Goal: Information Seeking & Learning: Learn about a topic

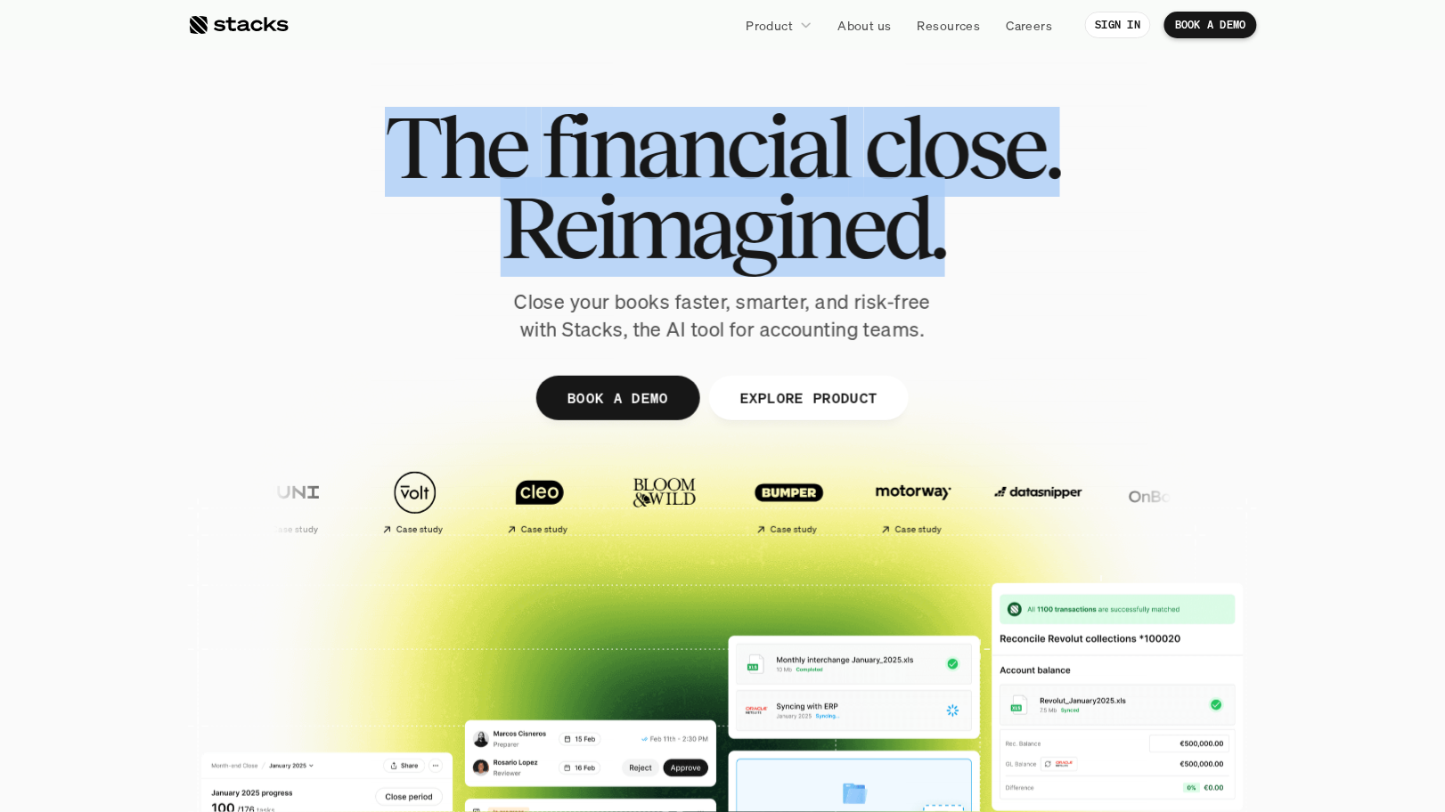
drag, startPoint x: 519, startPoint y: 296, endPoint x: 1027, endPoint y: 345, distance: 510.2
click at [1027, 345] on div "The financial close. Reimagined. Close your books faster, smarter, and risk-fre…" at bounding box center [722, 437] width 1069 height 802
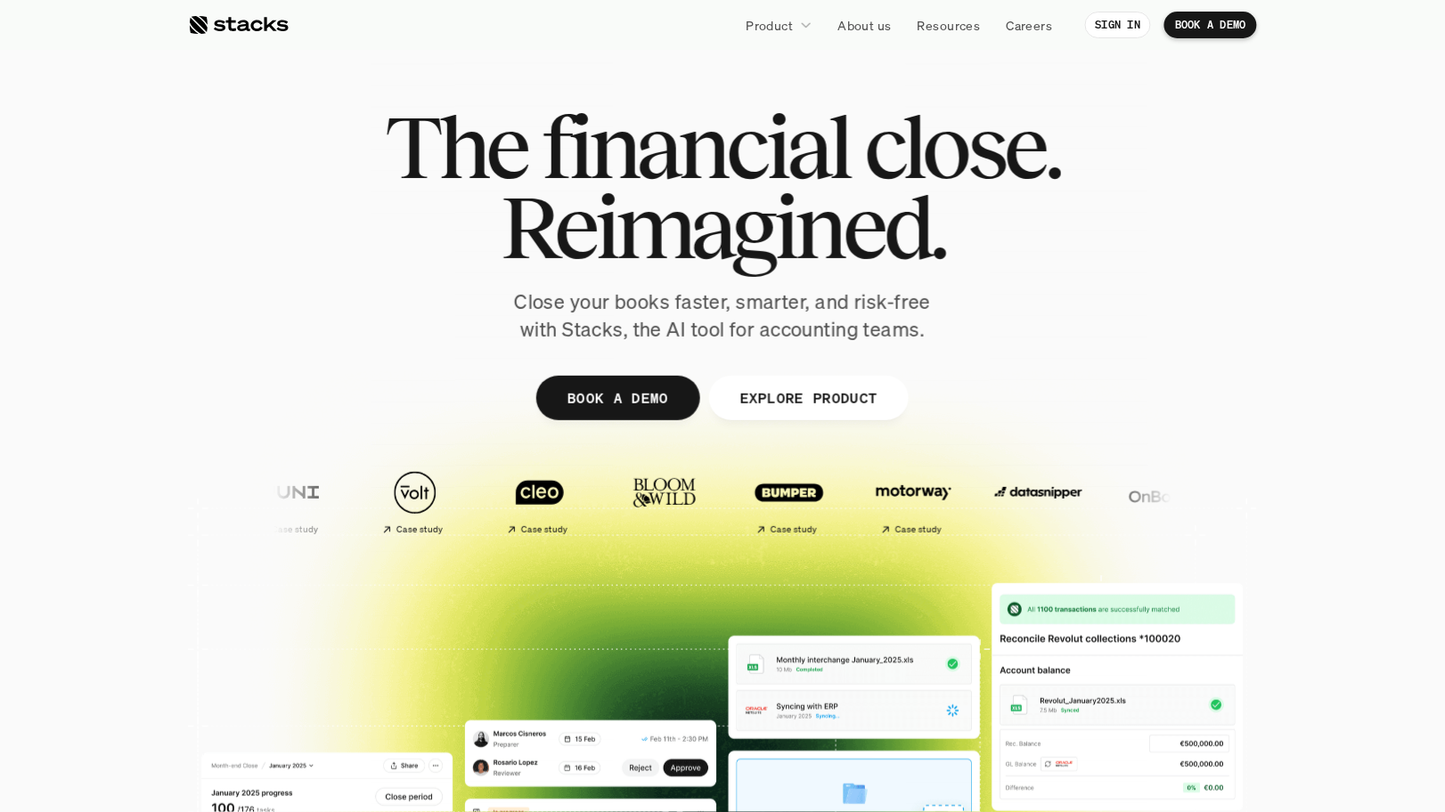
click at [1023, 347] on div at bounding box center [722, 437] width 1069 height 802
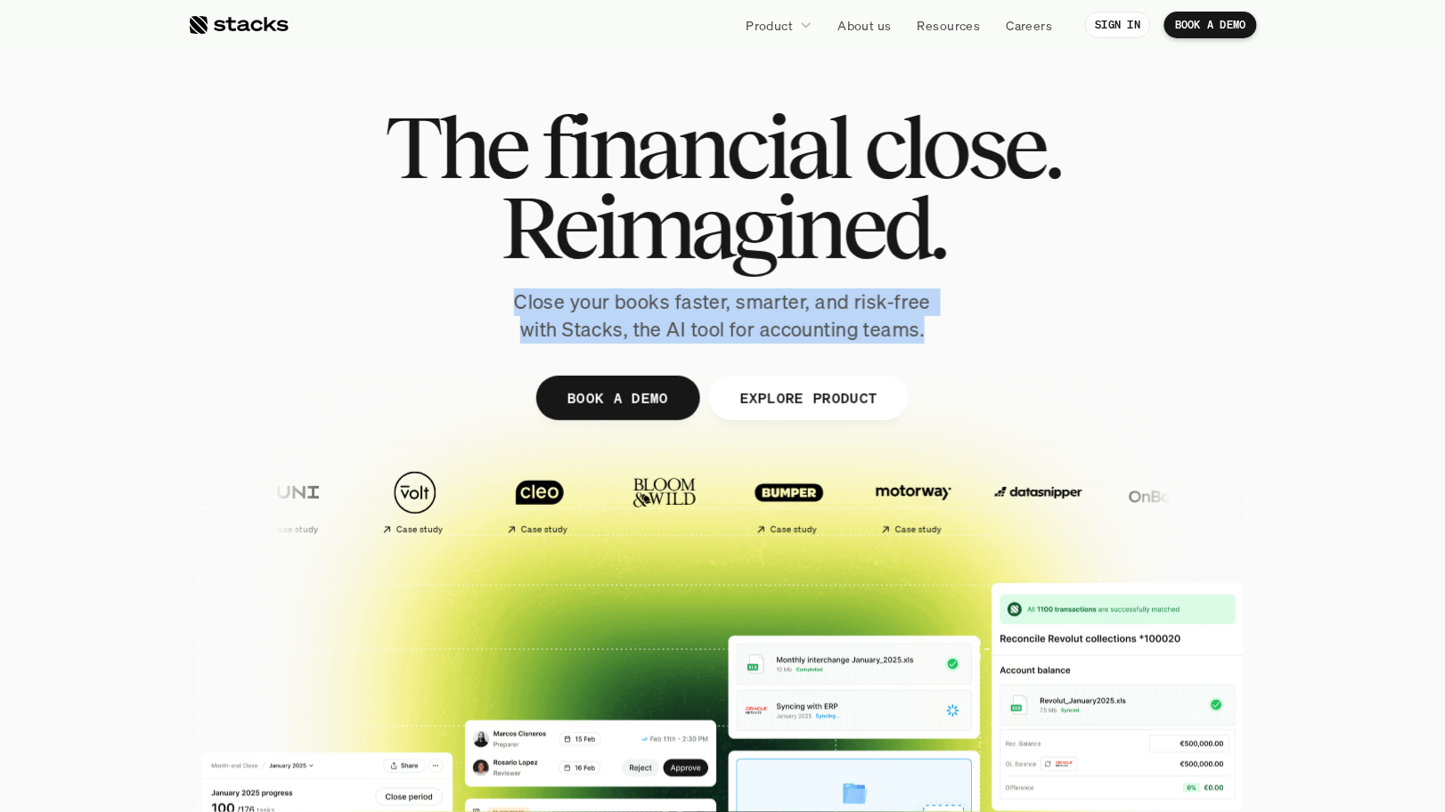
drag, startPoint x: 937, startPoint y: 336, endPoint x: 519, endPoint y: 307, distance: 419.7
click at [519, 307] on p "Close your books faster, smarter, and risk-free with Stacks, the AI tool for ac…" at bounding box center [722, 316] width 445 height 55
copy p "Close your books faster, smarter, and risk-free with Stacks, the AI tool for ac…"
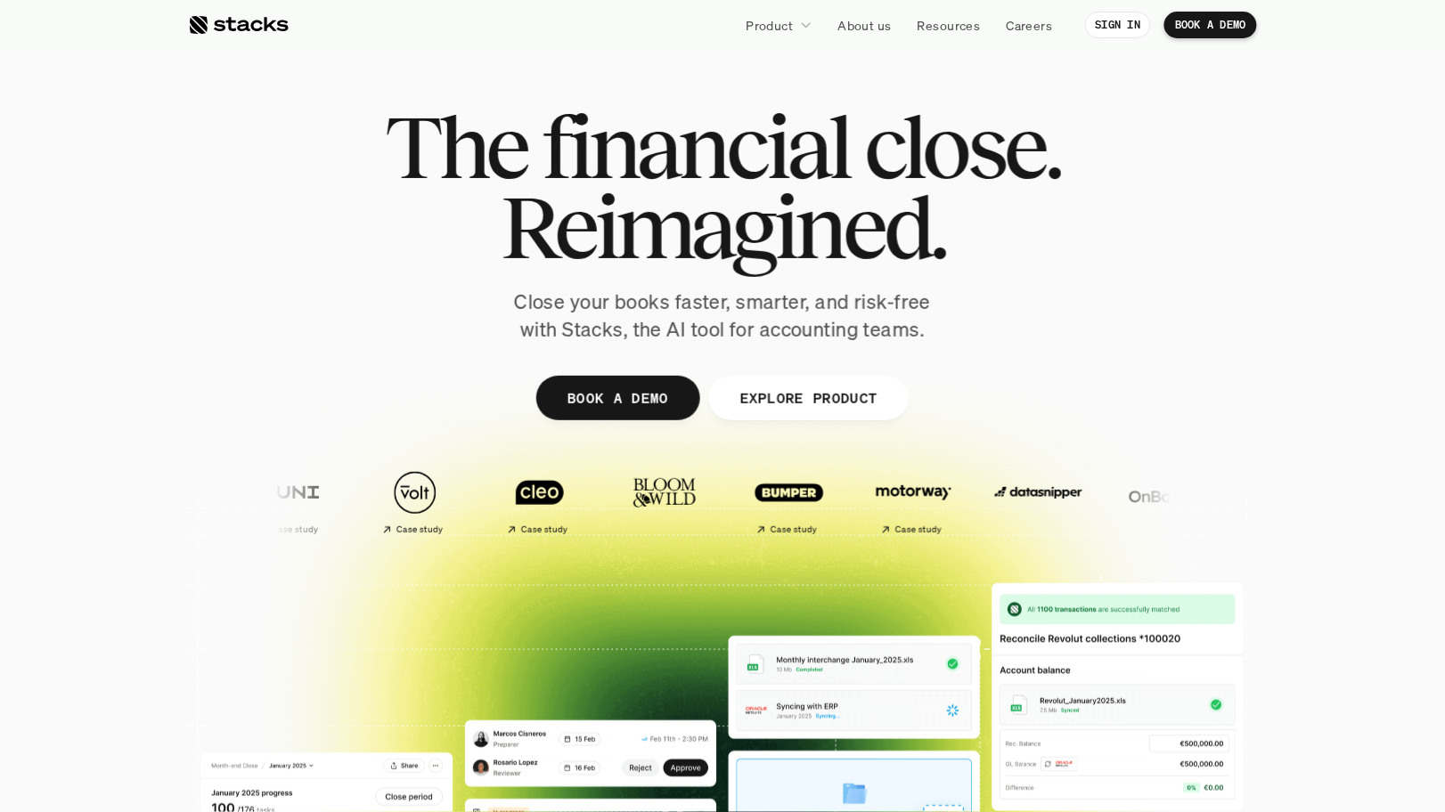
click at [580, 155] on span "financial" at bounding box center [695, 147] width 307 height 80
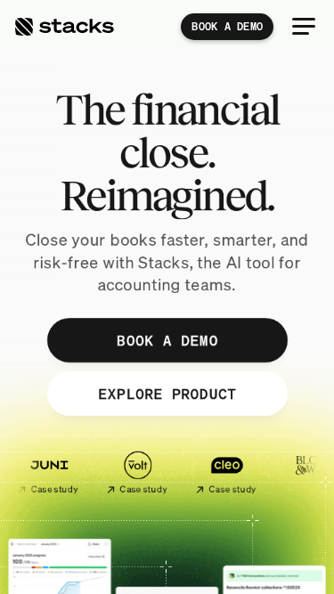
click at [55, 117] on span "The" at bounding box center [89, 109] width 69 height 43
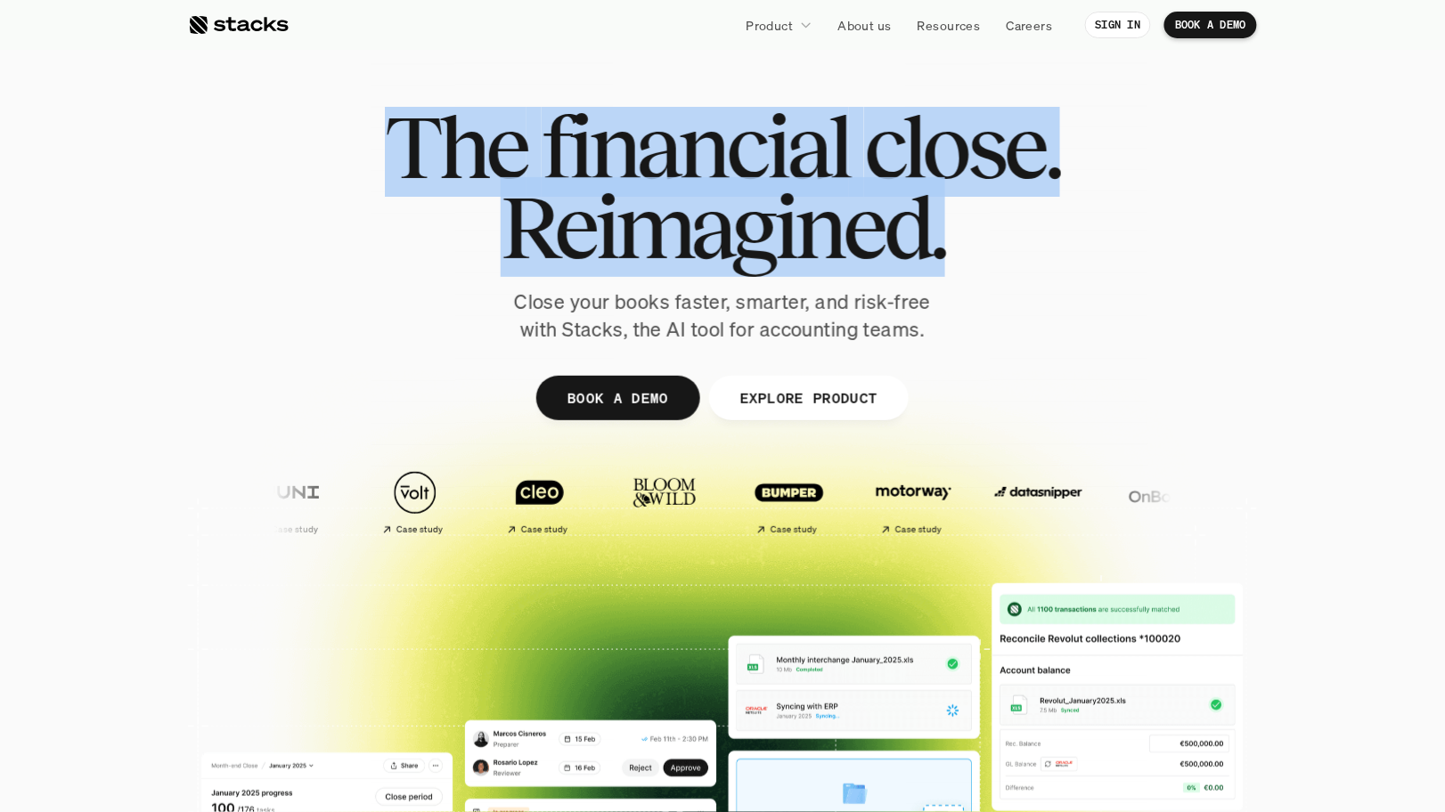
drag, startPoint x: 403, startPoint y: 145, endPoint x: 1019, endPoint y: 226, distance: 621.8
click at [1019, 226] on div "The financial close. Reimagined." at bounding box center [722, 187] width 675 height 160
copy div "The financial close. Reimagined."
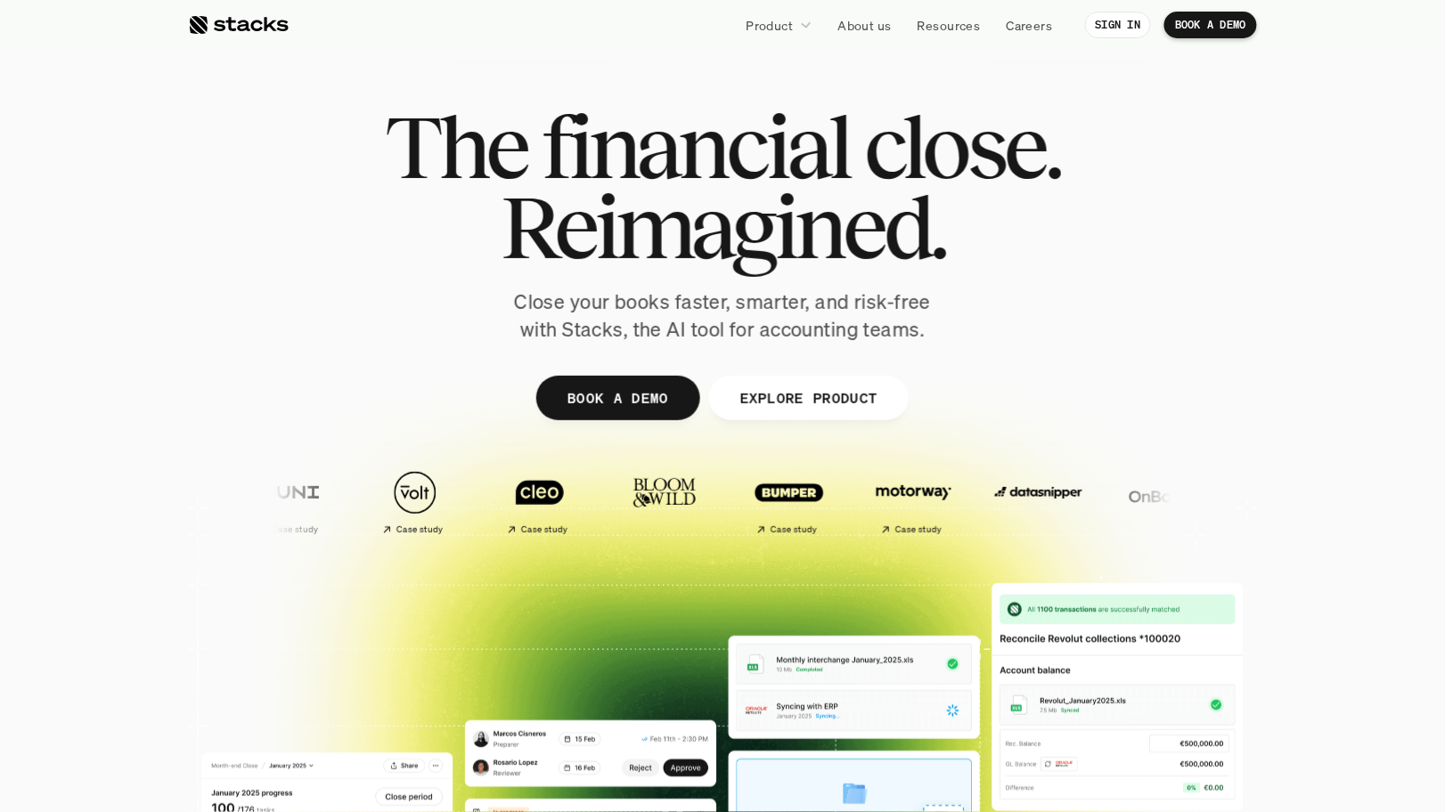
click at [354, 294] on div "The financial close. Reimagined. Close your books faster, smarter, and risk-fre…" at bounding box center [723, 225] width 998 height 237
